Goal: Task Accomplishment & Management: Use online tool/utility

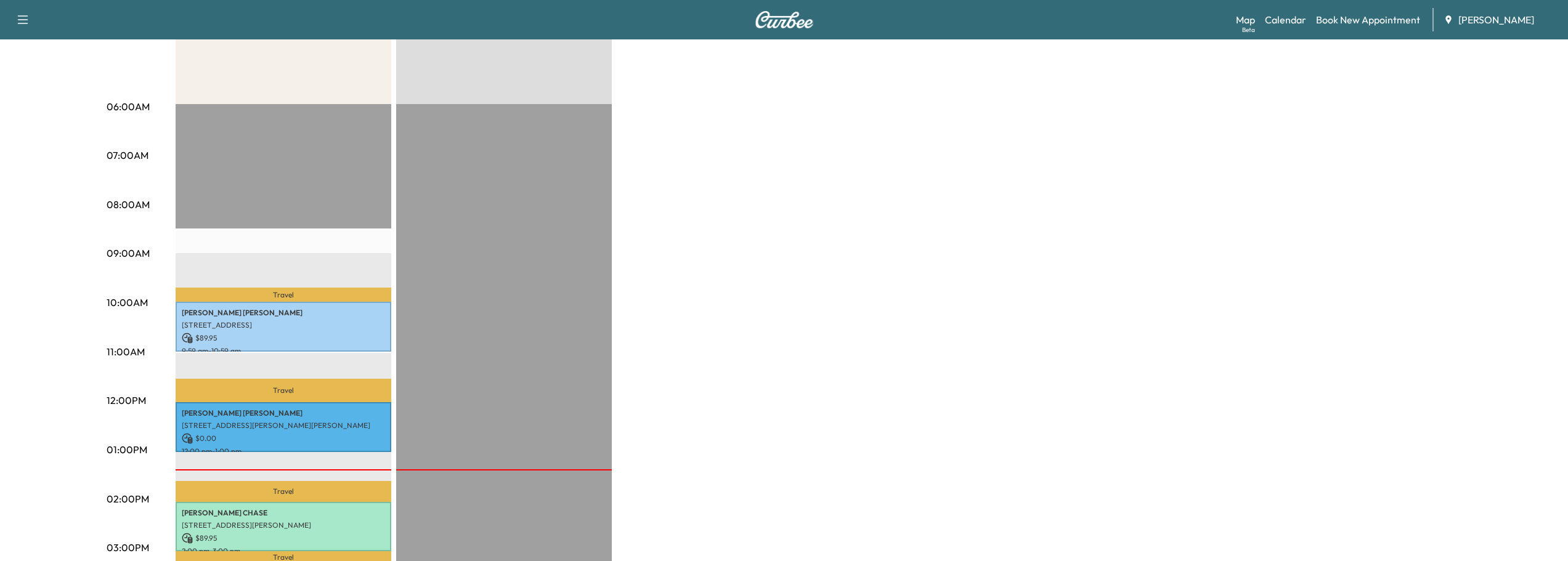
scroll to position [246, 0]
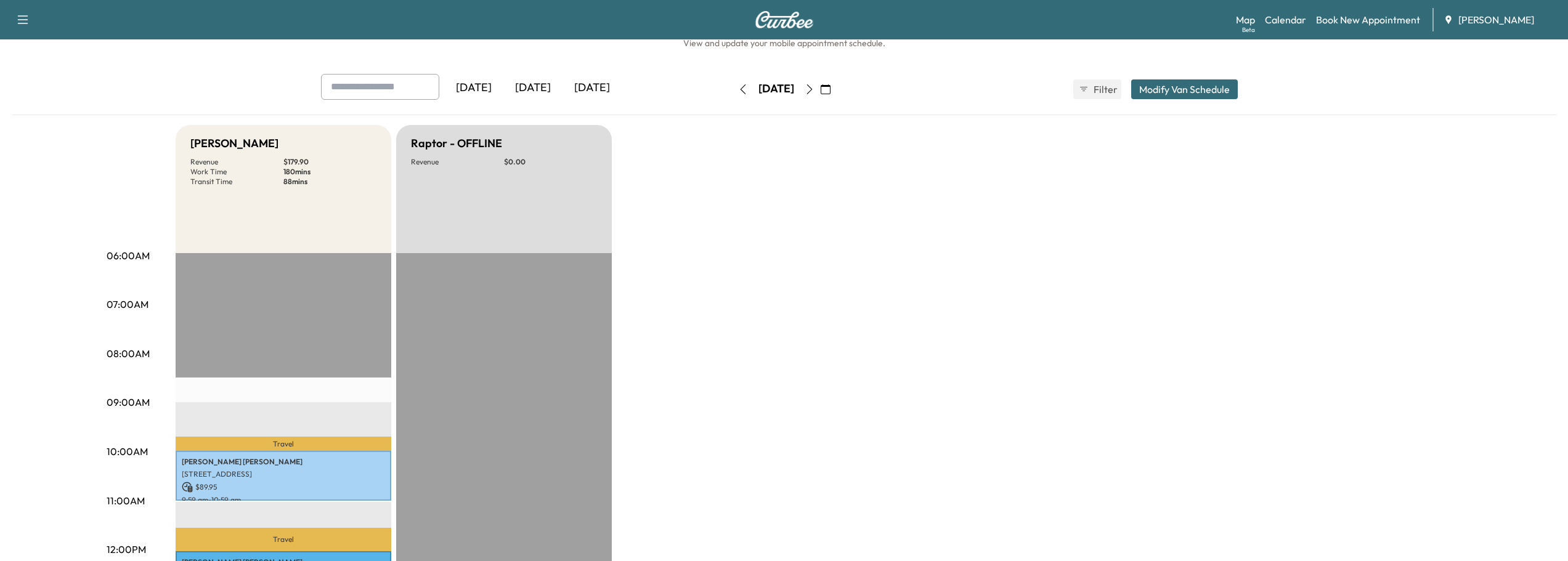
scroll to position [62, 0]
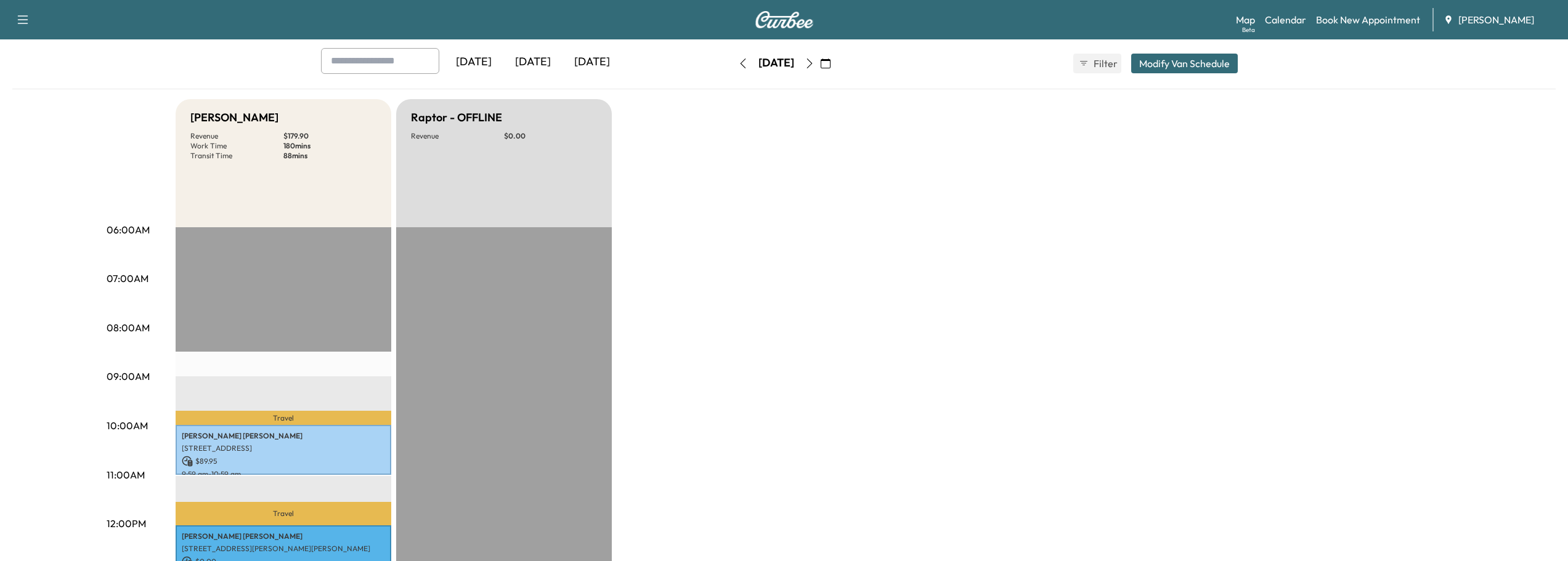
click at [820, 68] on button "button" at bounding box center [810, 64] width 21 height 20
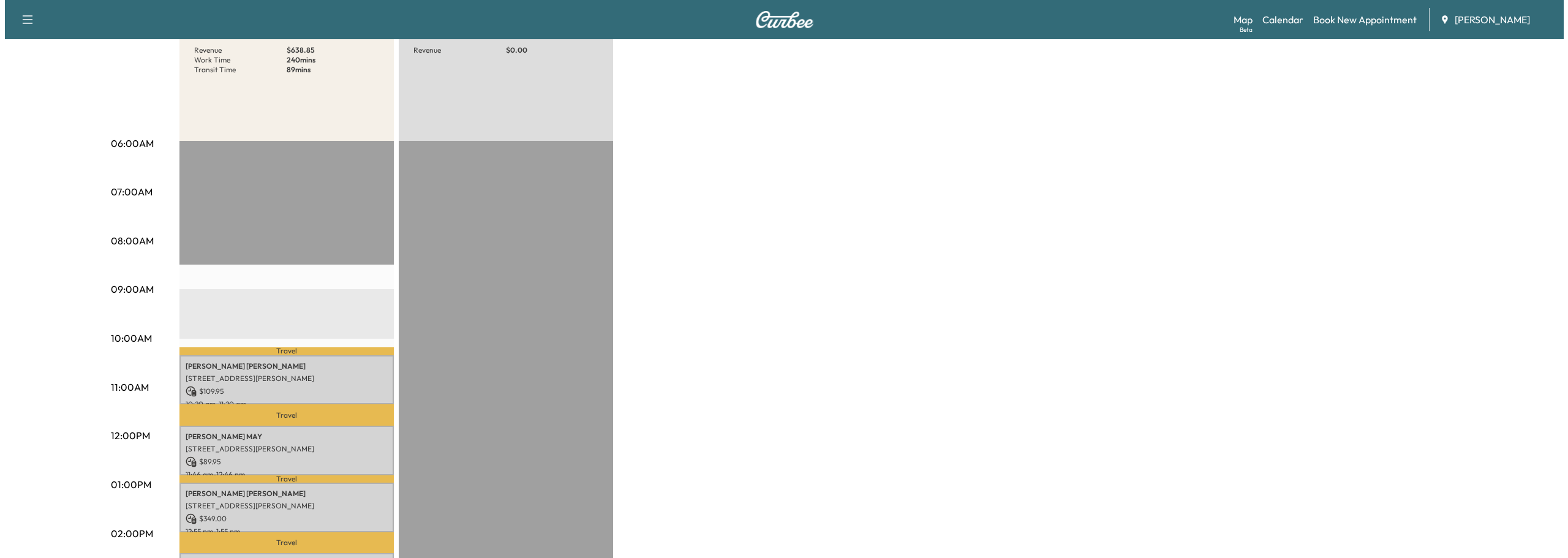
scroll to position [368, 0]
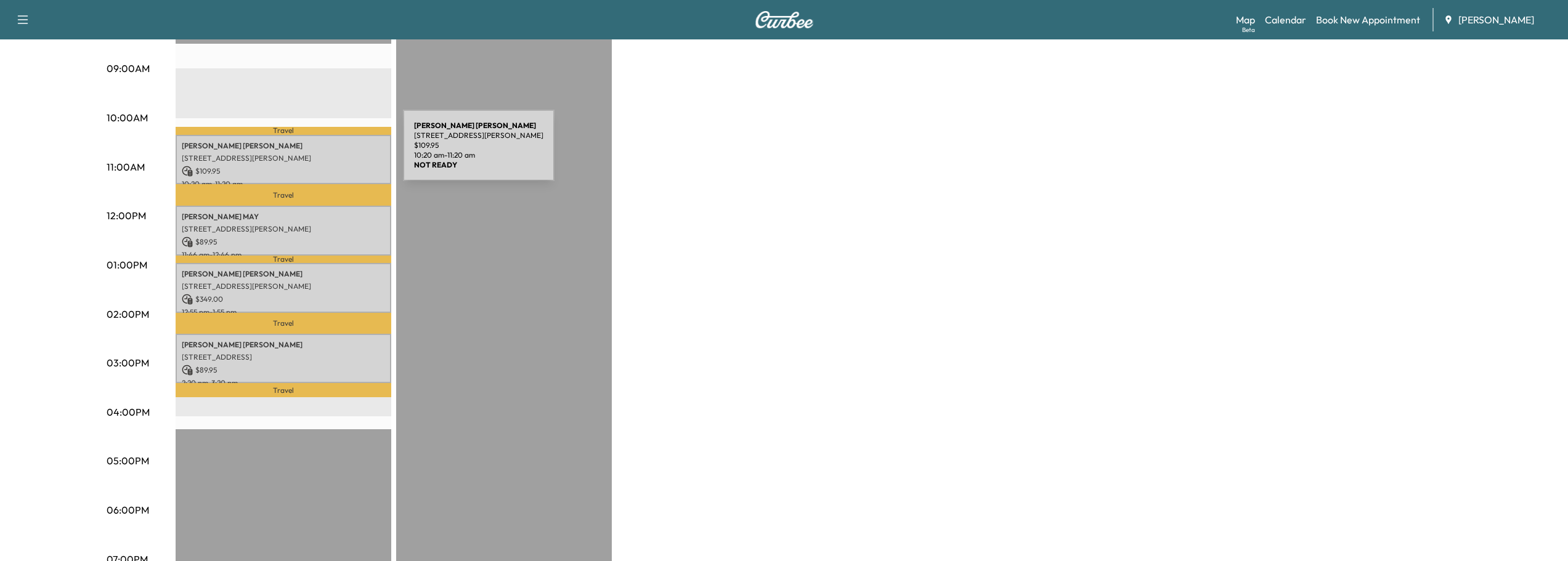
click at [311, 153] on p "[STREET_ADDRESS][PERSON_NAME]" at bounding box center [283, 158] width 204 height 10
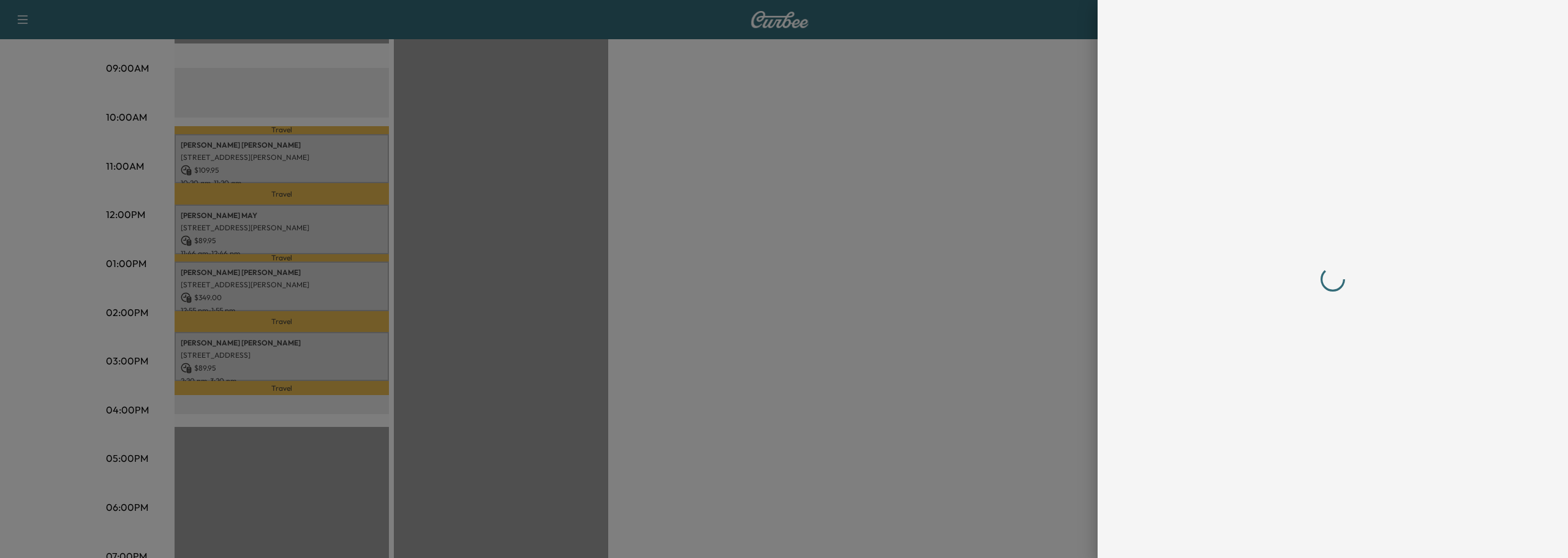
scroll to position [0, 0]
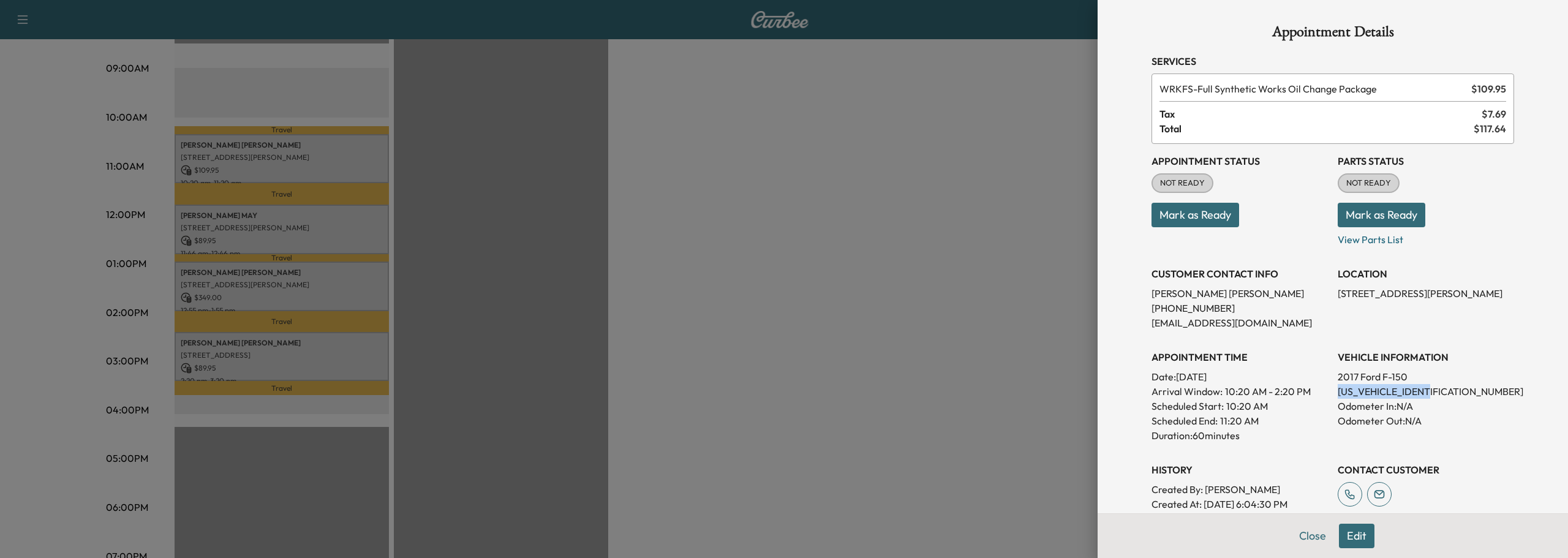
drag, startPoint x: 1328, startPoint y: 389, endPoint x: 1429, endPoint y: 394, distance: 101.1
click at [1429, 394] on p "[US_VEHICLE_IDENTIFICATION_NUMBER]" at bounding box center [1426, 392] width 176 height 15
copy p "[US_VEHICLE_IDENTIFICATION_NUMBER]"
click at [1017, 281] on div at bounding box center [784, 279] width 1568 height 558
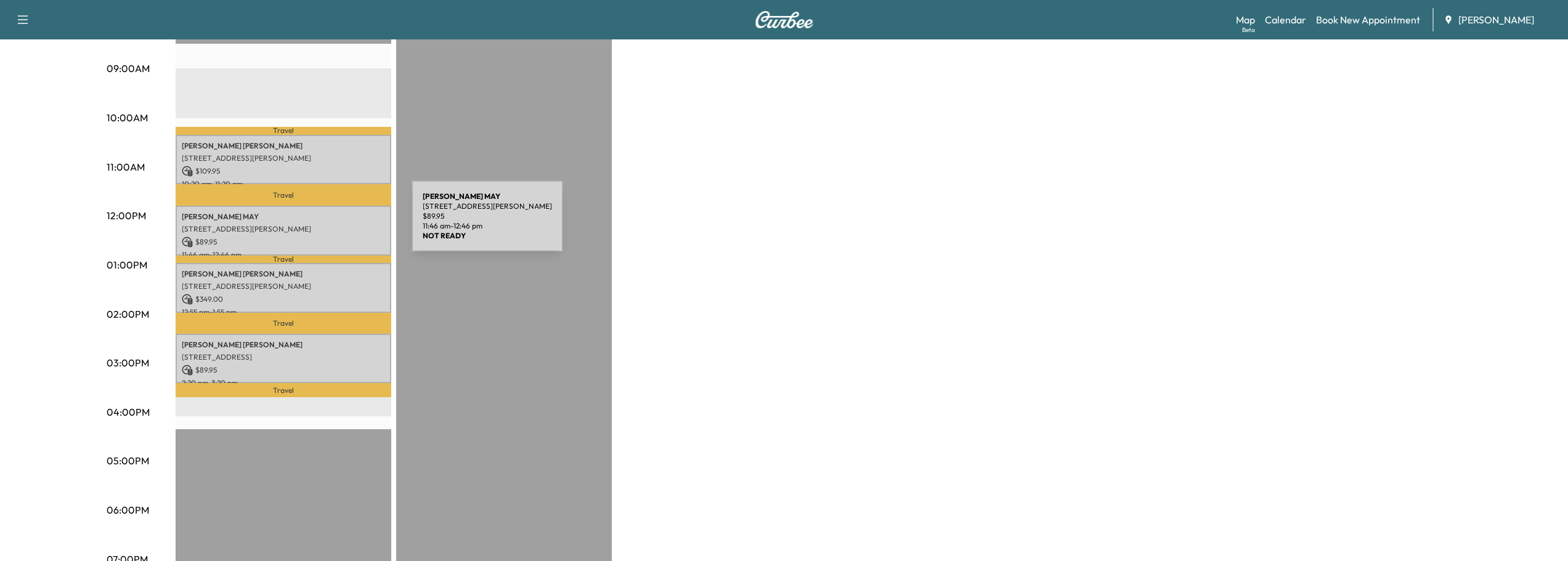
click at [314, 224] on p "[STREET_ADDRESS][PERSON_NAME]" at bounding box center [283, 229] width 204 height 10
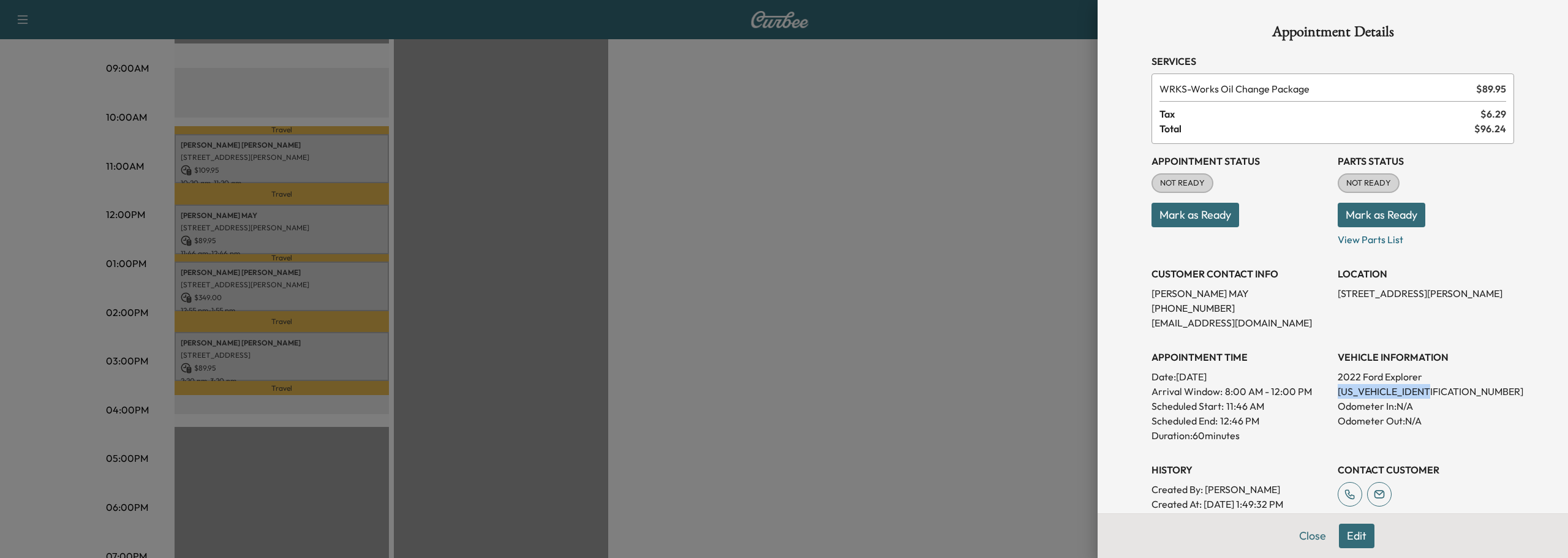
drag, startPoint x: 1329, startPoint y: 391, endPoint x: 1440, endPoint y: 394, distance: 111.0
click at [1440, 394] on p "[US_VEHICLE_IDENTIFICATION_NUMBER]" at bounding box center [1426, 392] width 176 height 15
copy p "[US_VEHICLE_IDENTIFICATION_NUMBER]"
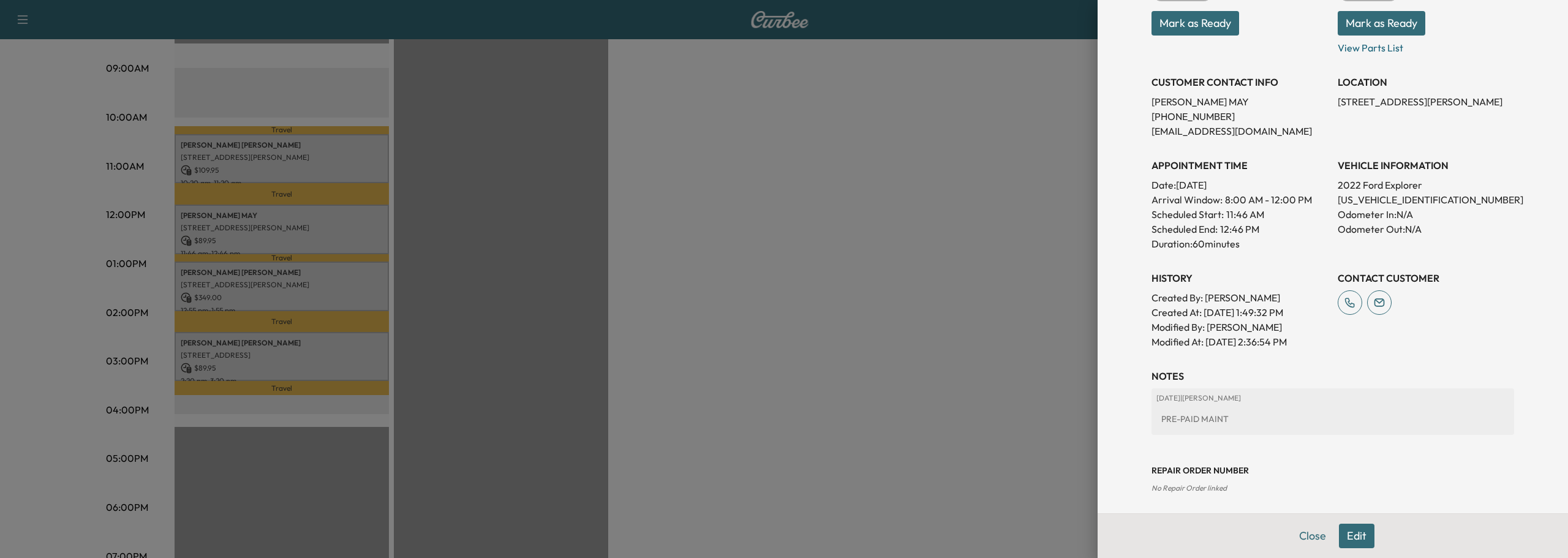
scroll to position [197, 0]
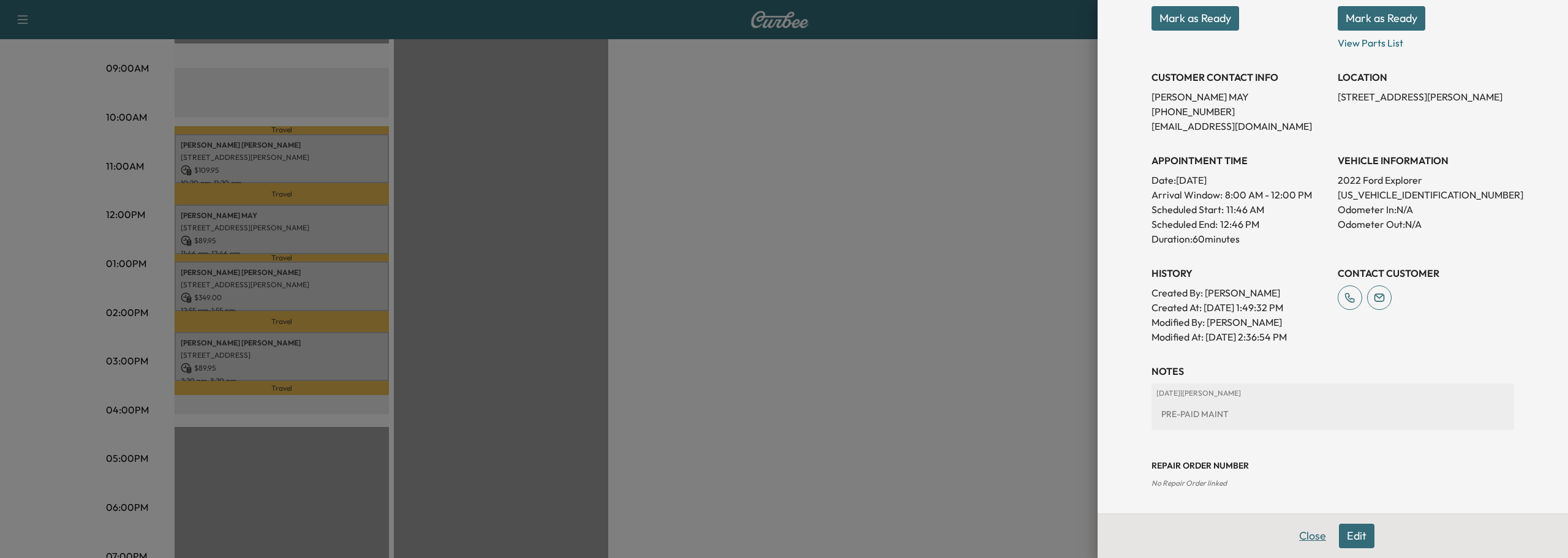
click at [1298, 533] on button "Close" at bounding box center [1312, 536] width 43 height 25
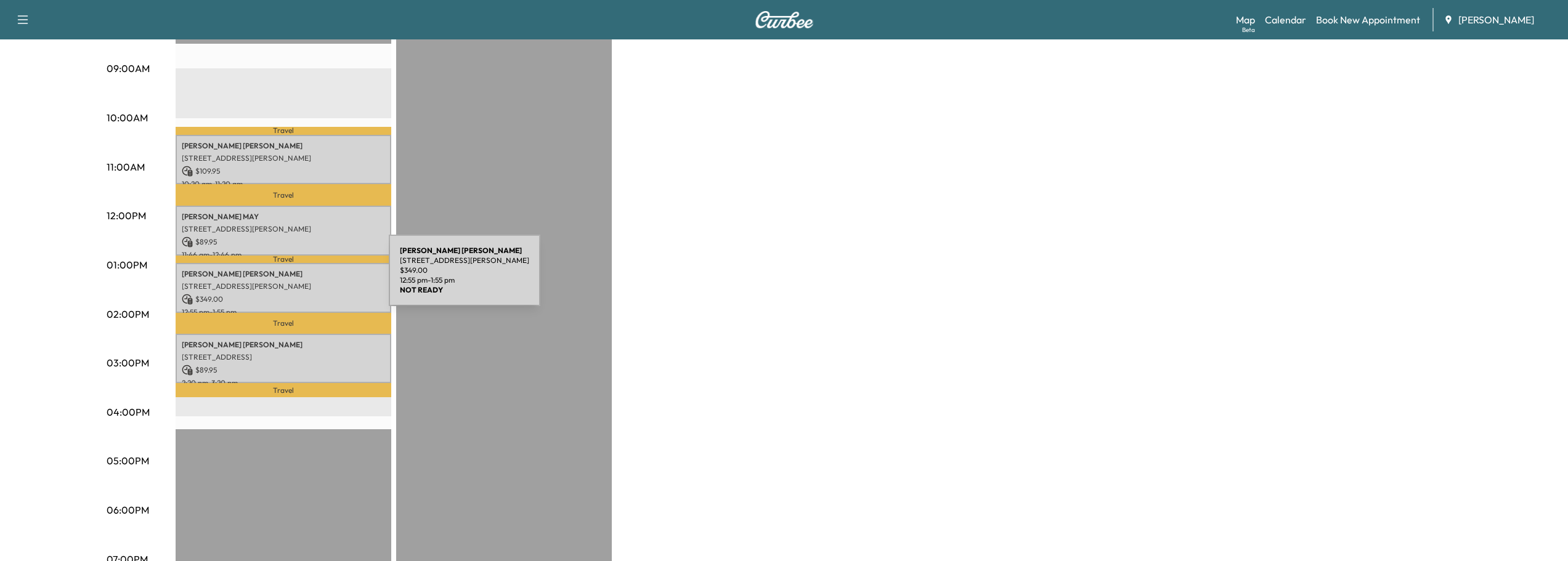
click at [296, 282] on p "[STREET_ADDRESS][PERSON_NAME]" at bounding box center [283, 287] width 204 height 10
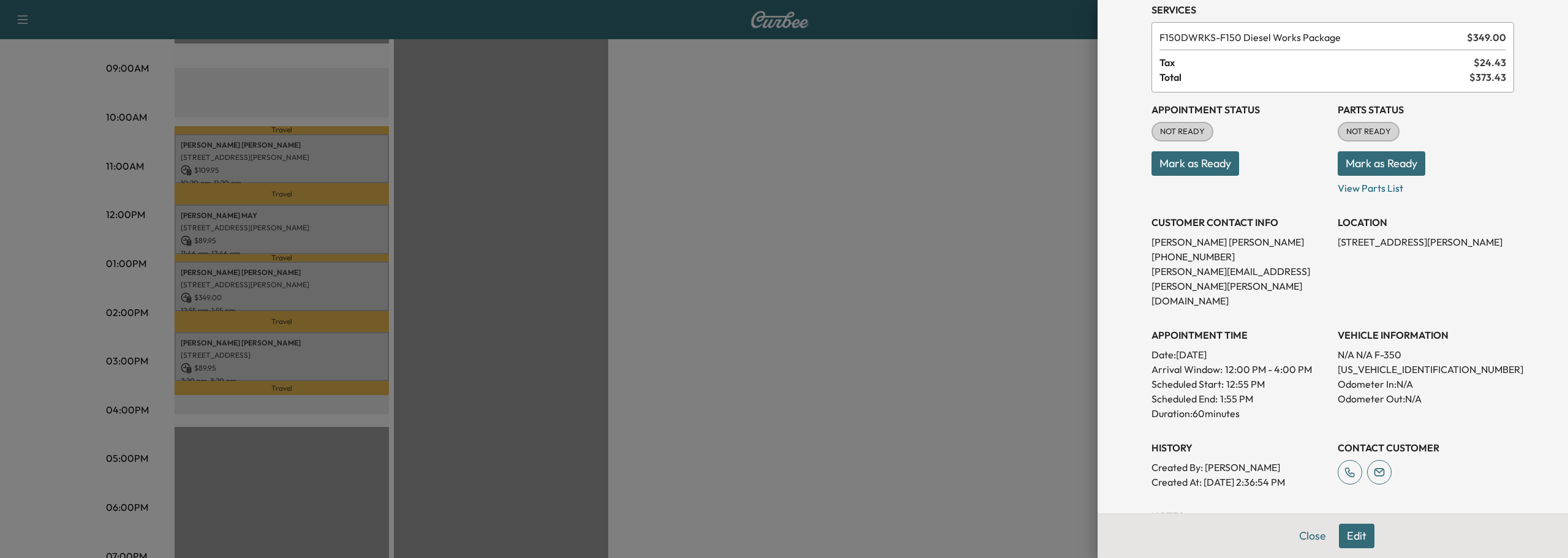
scroll to position [0, 0]
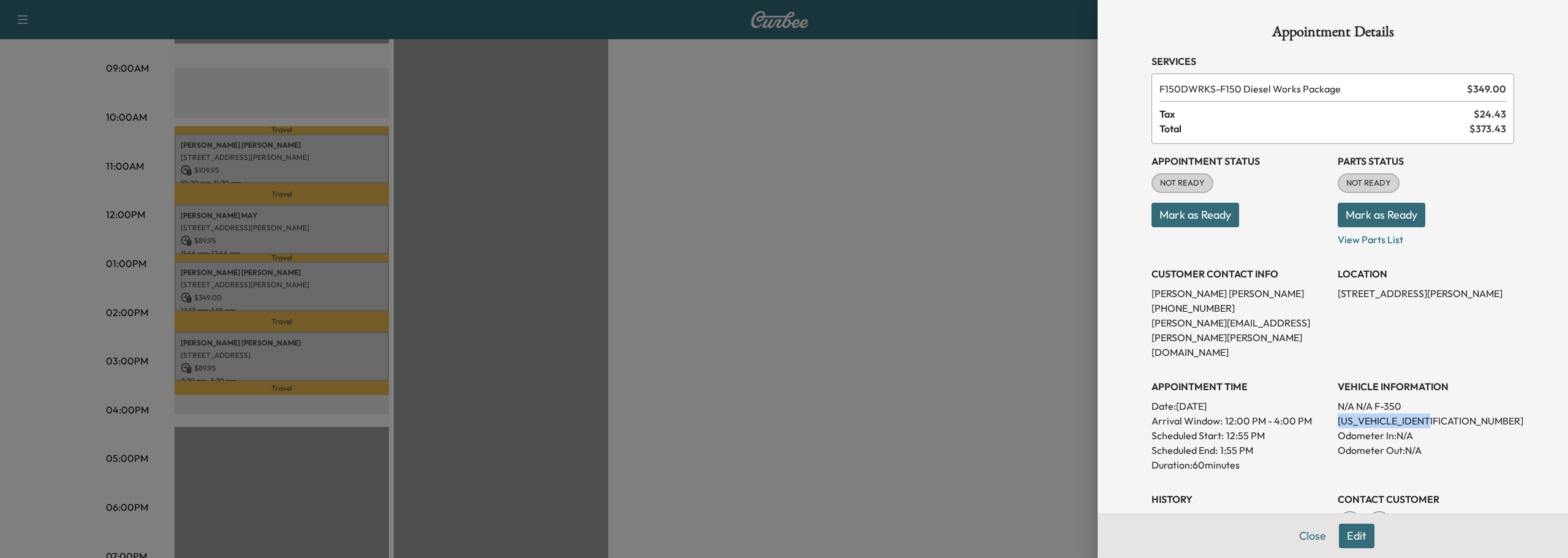
drag, startPoint x: 1328, startPoint y: 390, endPoint x: 1386, endPoint y: 393, distance: 58.1
click at [1449, 413] on p "[US_VEHICLE_IDENTIFICATION_NUMBER]" at bounding box center [1426, 420] width 176 height 15
copy p "[US_VEHICLE_IDENTIFICATION_NUMBER]"
click at [687, 322] on div at bounding box center [784, 279] width 1568 height 558
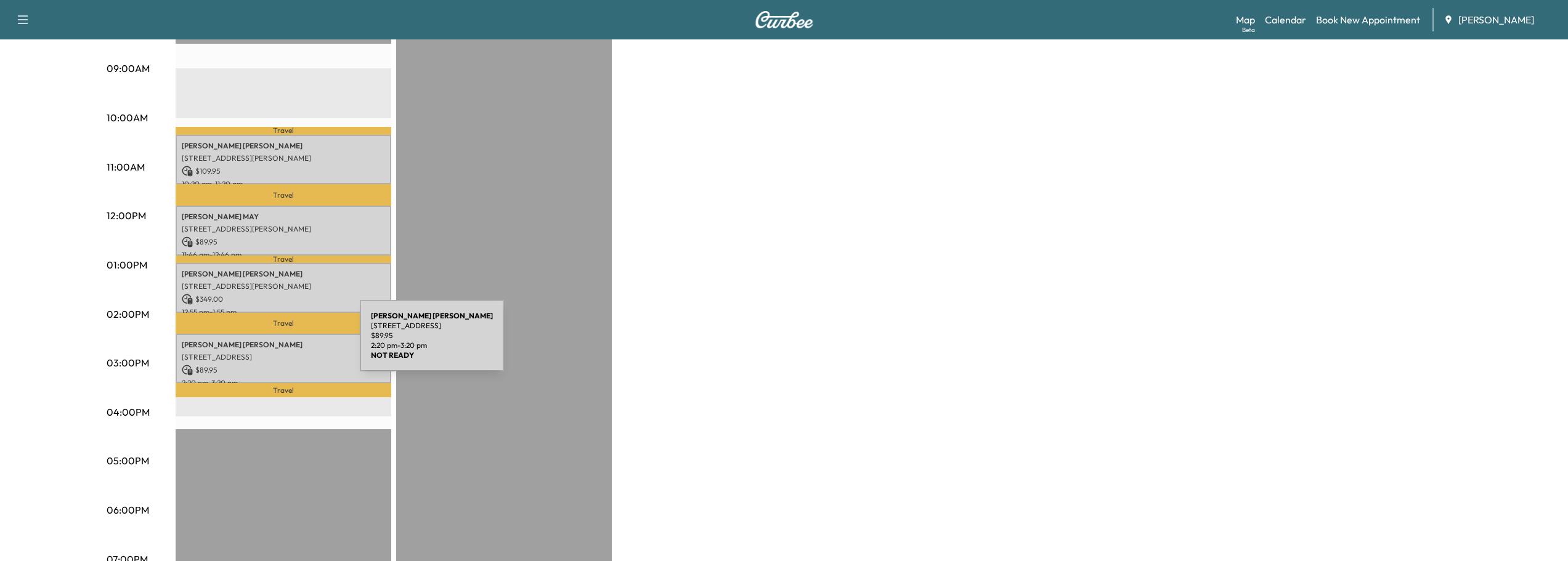
click at [267, 343] on p "[PERSON_NAME]" at bounding box center [283, 345] width 204 height 10
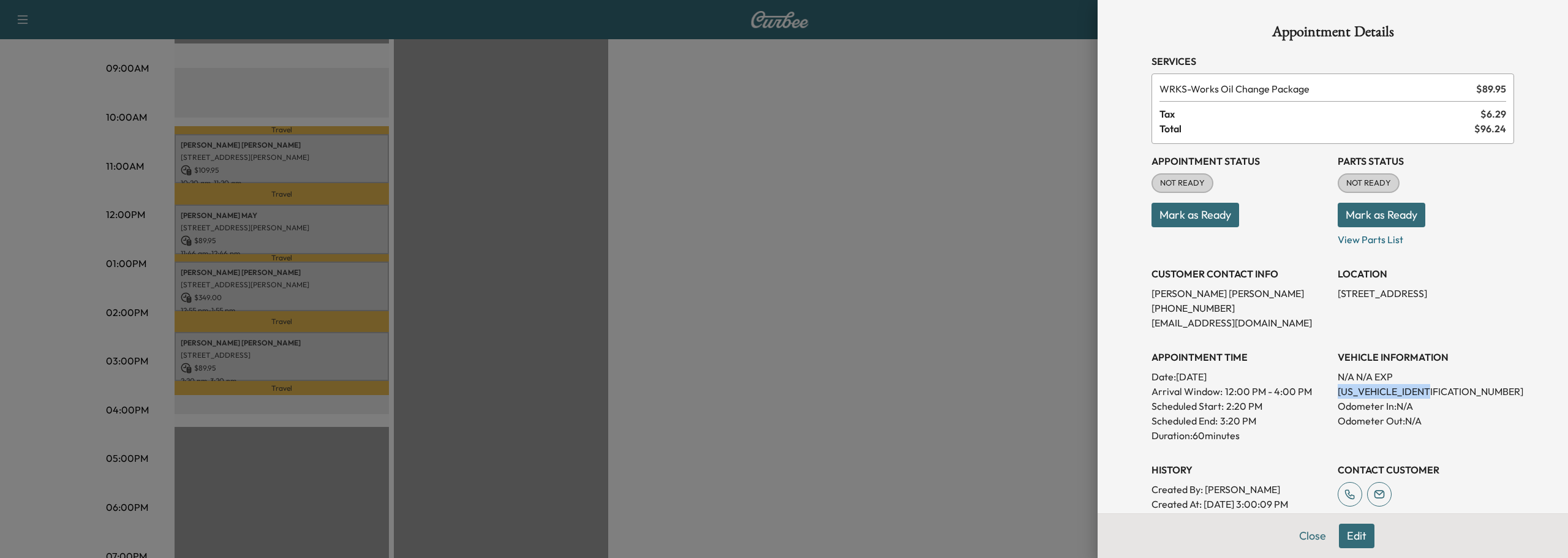
drag, startPoint x: 1330, startPoint y: 389, endPoint x: 1432, endPoint y: 389, distance: 102.0
click at [1432, 389] on p "[US_VEHICLE_IDENTIFICATION_NUMBER]" at bounding box center [1426, 392] width 176 height 15
copy p "[US_VEHICLE_IDENTIFICATION_NUMBER]"
